Goal: Task Accomplishment & Management: Manage account settings

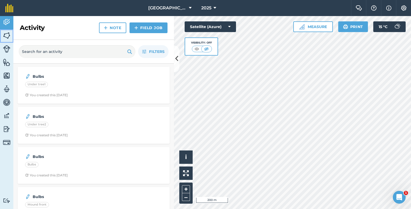
click at [9, 34] on img at bounding box center [6, 36] width 7 height 8
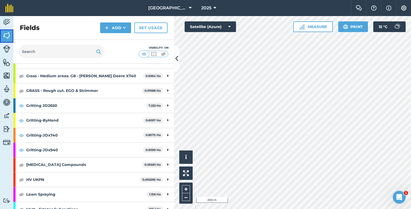
scroll to position [352, 0]
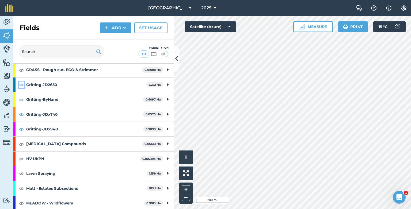
click at [21, 83] on img at bounding box center [21, 85] width 5 height 6
click at [22, 97] on img at bounding box center [21, 100] width 5 height 6
click at [20, 113] on img at bounding box center [21, 114] width 5 height 6
click at [22, 128] on img at bounding box center [21, 129] width 5 height 6
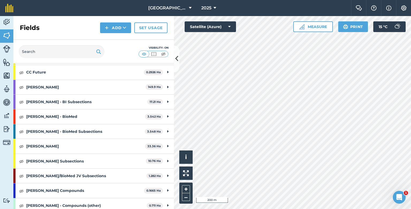
scroll to position [39, 0]
click at [22, 130] on img at bounding box center [21, 131] width 5 height 6
click at [20, 160] on img at bounding box center [21, 161] width 5 height 6
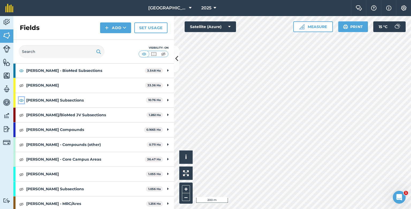
scroll to position [100, 0]
click at [23, 186] on img at bounding box center [21, 189] width 5 height 6
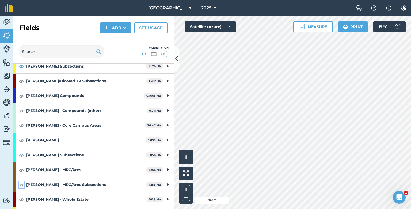
click at [22, 183] on img at bounding box center [21, 185] width 5 height 6
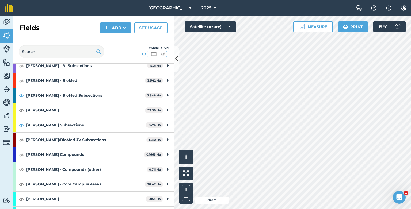
scroll to position [74, 0]
click at [21, 140] on img at bounding box center [21, 140] width 5 height 6
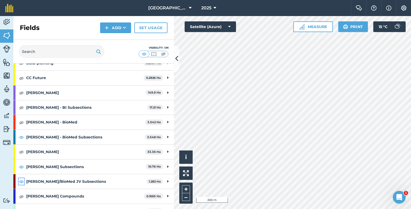
scroll to position [0, 0]
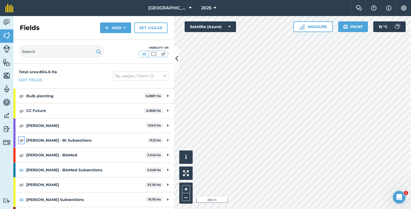
click at [21, 140] on img at bounding box center [21, 140] width 5 height 6
click at [7, 63] on img at bounding box center [6, 62] width 7 height 8
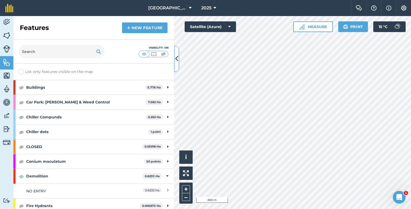
click at [177, 57] on icon at bounding box center [176, 58] width 3 height 9
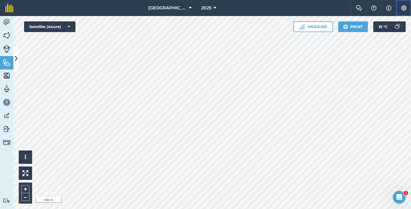
click at [407, 10] on img at bounding box center [404, 7] width 6 height 5
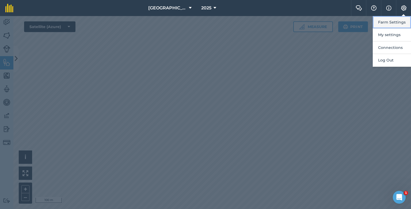
click at [386, 24] on button "Farm Settings" at bounding box center [392, 22] width 38 height 13
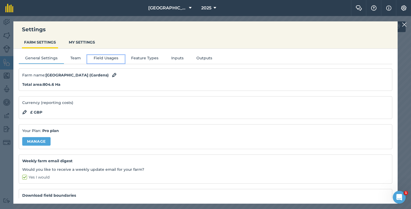
click at [106, 58] on button "Field Usages" at bounding box center [105, 59] width 37 height 8
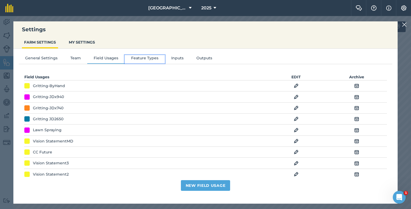
click at [142, 58] on button "Feature Types" at bounding box center [145, 59] width 40 height 8
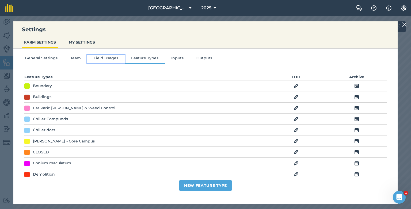
click at [110, 58] on button "Field Usages" at bounding box center [105, 59] width 37 height 8
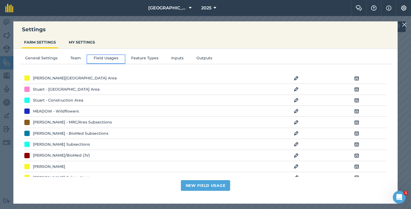
scroll to position [273, 0]
click at [294, 131] on img at bounding box center [296, 133] width 5 height 6
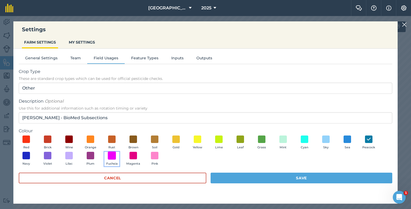
click at [112, 155] on span at bounding box center [112, 156] width 8 height 8
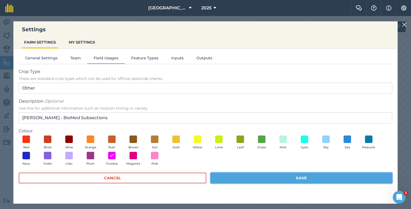
click at [258, 177] on button "Save" at bounding box center [302, 178] width 182 height 11
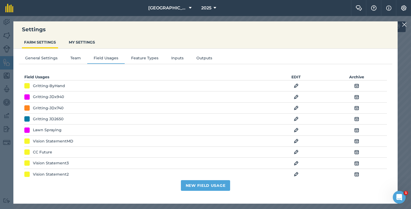
click at [406, 24] on img at bounding box center [404, 24] width 5 height 6
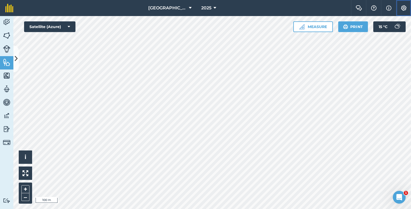
click at [405, 7] on img at bounding box center [404, 7] width 6 height 5
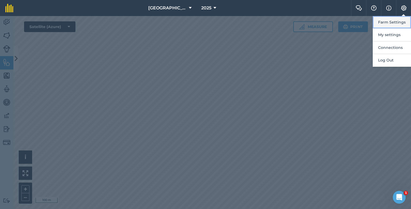
click at [397, 23] on button "Farm Settings" at bounding box center [392, 22] width 38 height 13
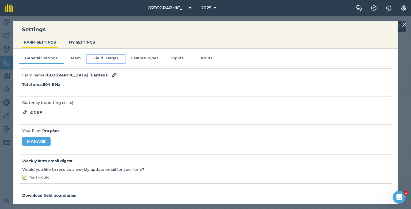
click at [103, 57] on button "Field Usages" at bounding box center [105, 59] width 37 height 8
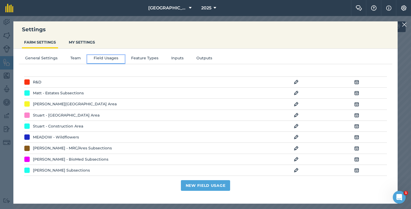
scroll to position [276, 0]
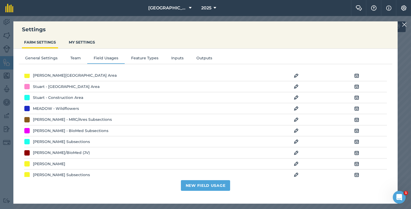
click at [294, 129] on img at bounding box center [296, 131] width 5 height 6
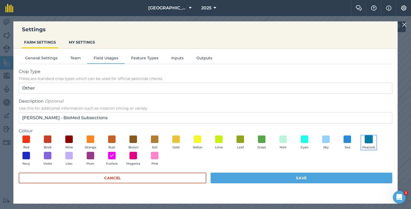
click at [367, 139] on span at bounding box center [369, 139] width 8 height 8
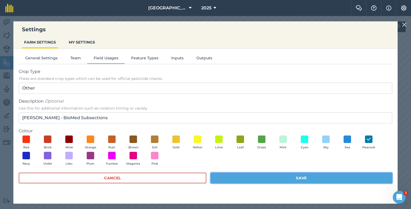
click at [300, 177] on button "Save" at bounding box center [302, 178] width 182 height 11
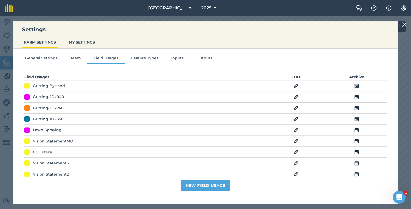
click at [405, 24] on img at bounding box center [404, 24] width 5 height 6
